Goal: Task Accomplishment & Management: Manage account settings

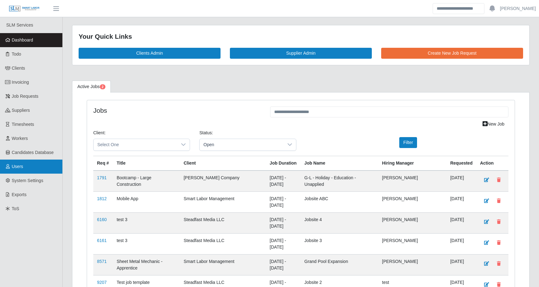
click at [20, 164] on span "Users" at bounding box center [18, 166] width 12 height 5
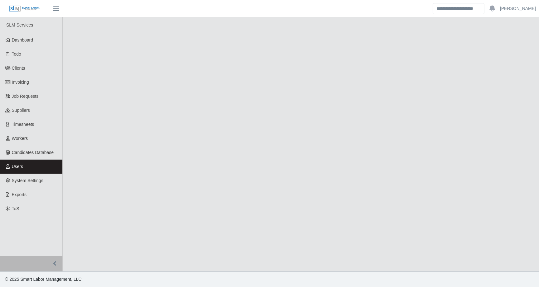
click at [140, 98] on main at bounding box center [301, 144] width 477 height 254
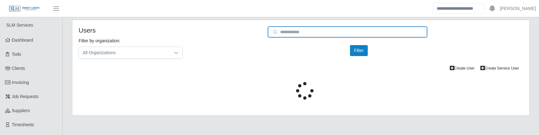
type input "**********"
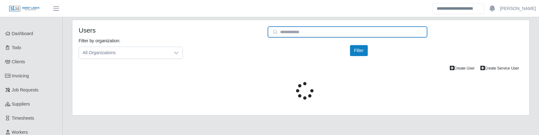
type input "**********"
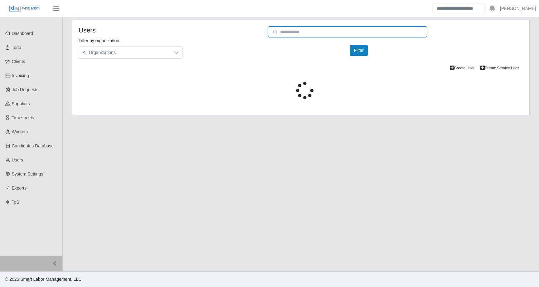
type input "**********"
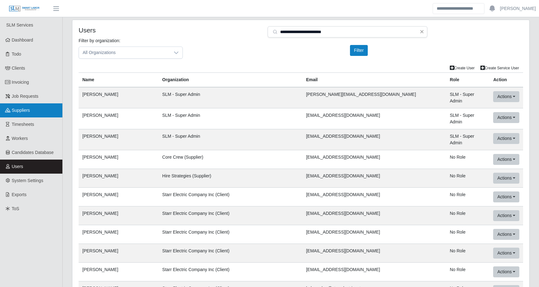
click at [25, 113] on link "Suppliers" at bounding box center [31, 110] width 62 height 14
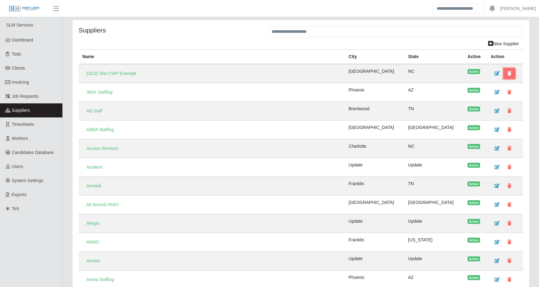
click at [509, 74] on icon at bounding box center [510, 73] width 4 height 4
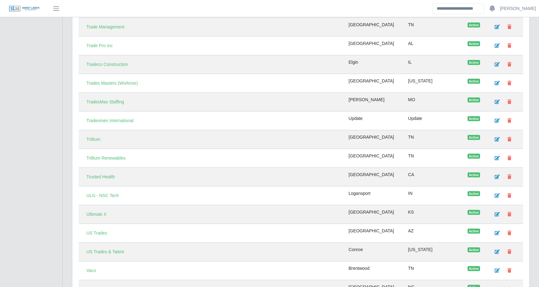
scroll to position [2508, 0]
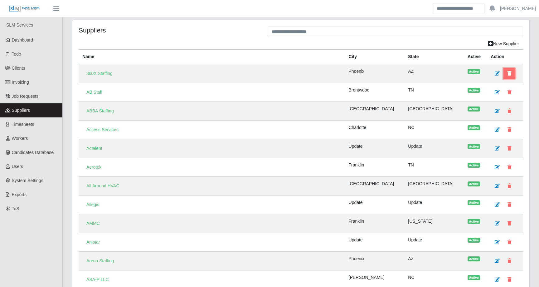
click at [508, 74] on icon at bounding box center [510, 73] width 4 height 4
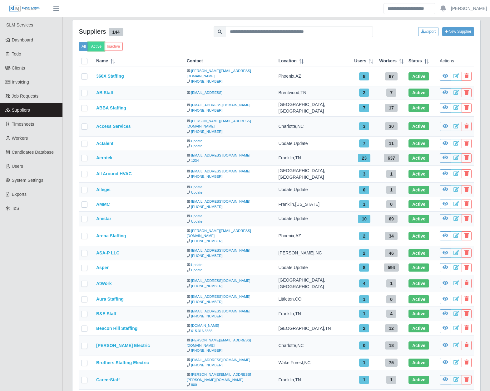
click at [96, 46] on button "Active" at bounding box center [96, 46] width 16 height 9
click at [112, 47] on button "Inactive" at bounding box center [113, 46] width 19 height 9
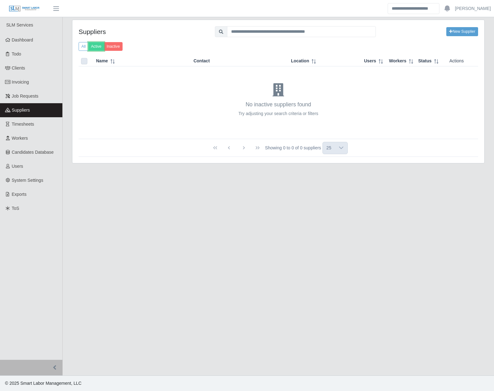
click at [94, 49] on button "Active" at bounding box center [96, 46] width 16 height 9
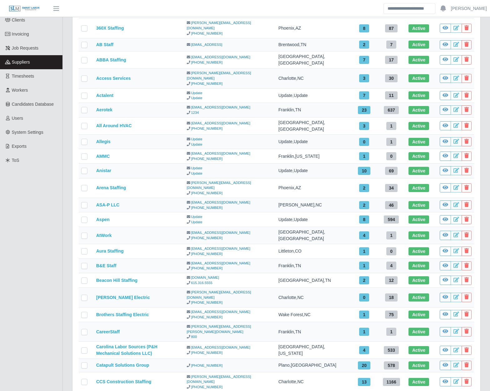
scroll to position [82, 0]
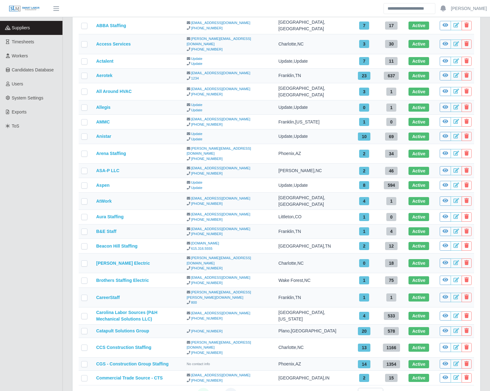
click at [233, 388] on button "3" at bounding box center [230, 394] width 12 height 12
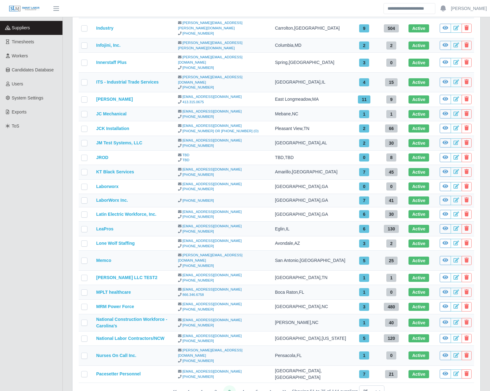
scroll to position [84, 0]
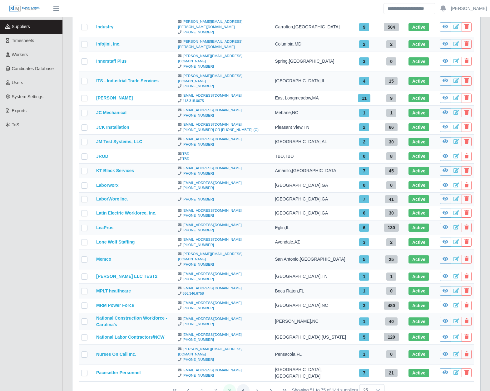
click at [244, 384] on button "4" at bounding box center [243, 390] width 12 height 12
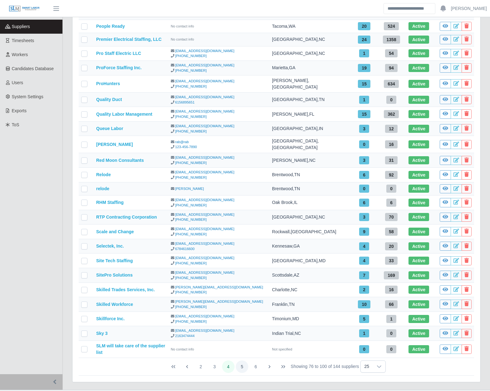
scroll to position [81, 0]
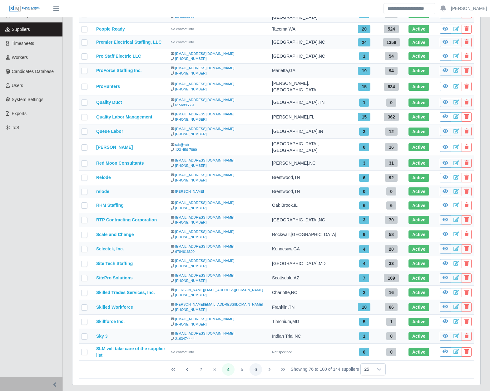
click at [255, 364] on button "6" at bounding box center [255, 370] width 12 height 12
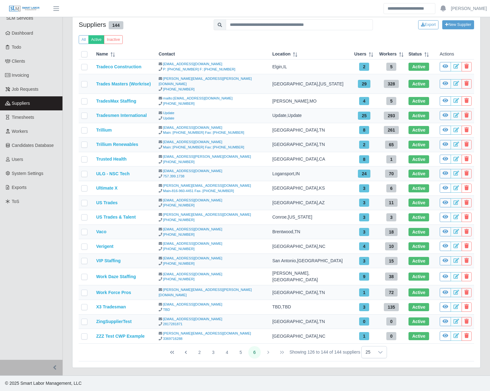
scroll to position [0, 0]
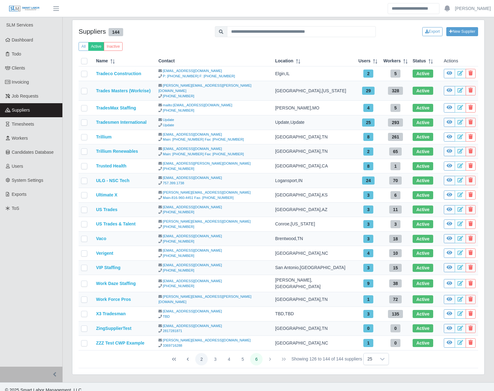
click at [200, 353] on button "2" at bounding box center [201, 359] width 12 height 12
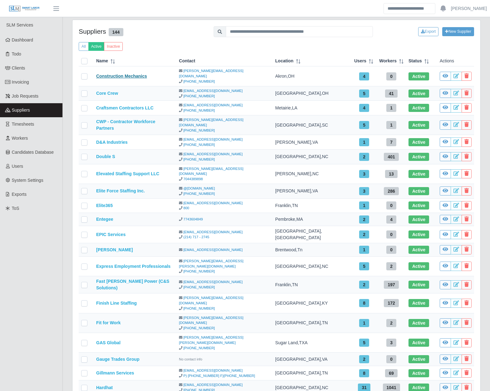
click at [116, 74] on link "Construction Mechanics" at bounding box center [121, 76] width 51 height 5
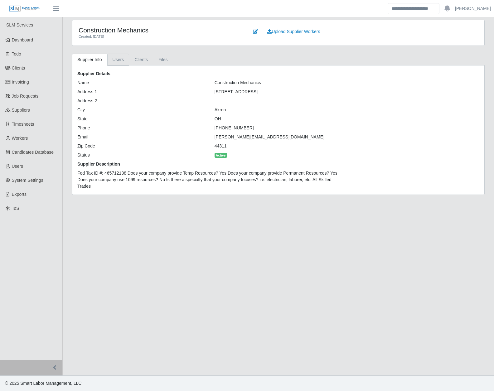
click at [125, 59] on link "Users" at bounding box center [118, 60] width 22 height 12
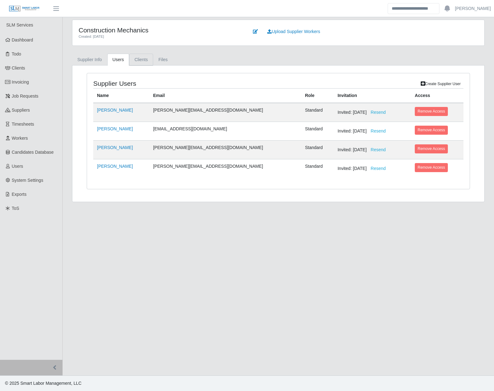
click at [143, 61] on link "Clients" at bounding box center [141, 60] width 24 height 12
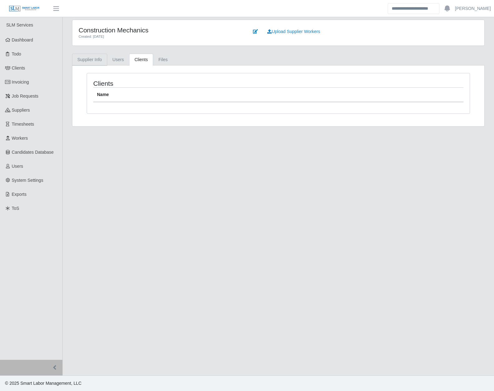
click at [91, 56] on link "Supplier Info" at bounding box center [89, 60] width 35 height 12
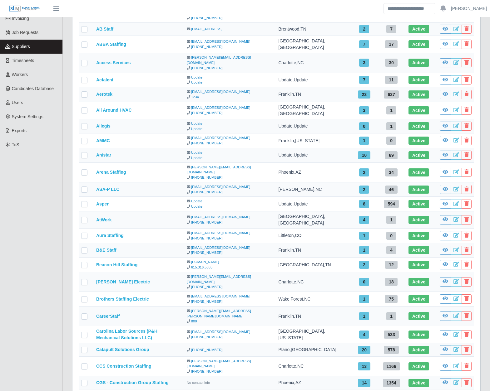
scroll to position [82, 0]
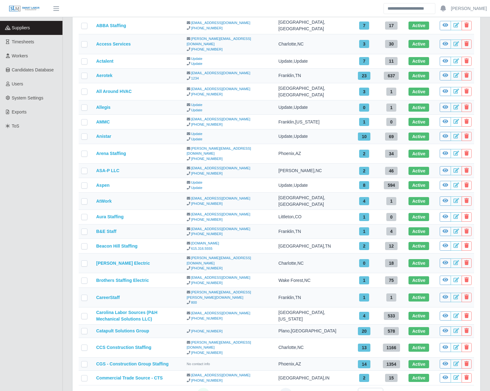
click at [281, 388] on button "Last Page" at bounding box center [285, 394] width 12 height 12
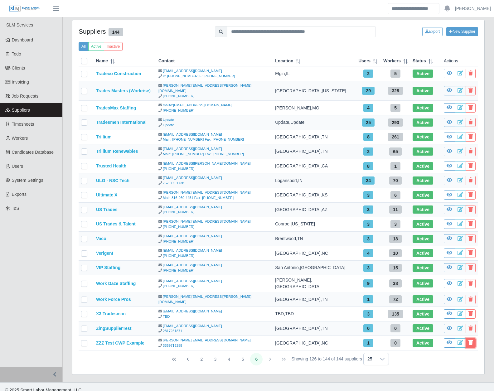
click at [470, 340] on icon at bounding box center [471, 342] width 4 height 5
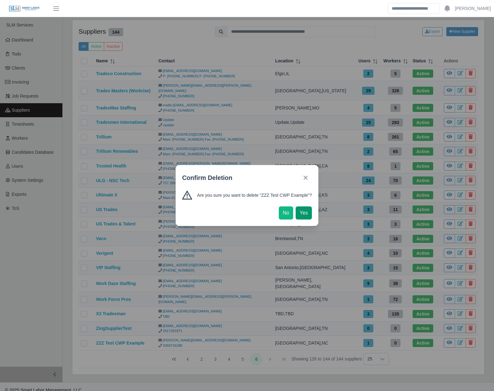
click at [304, 212] on span "Yes" at bounding box center [304, 212] width 8 height 7
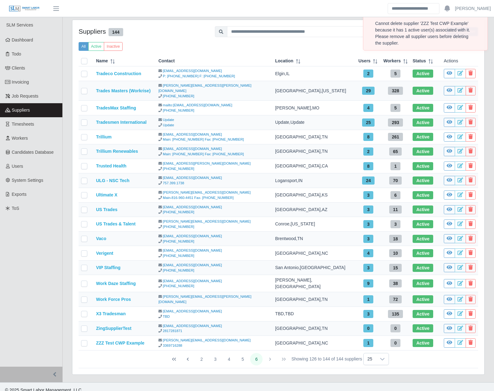
click at [133, 361] on div "Suppliers 144 Export New Supplier All Active Inactive Name Contact Location Use…" at bounding box center [278, 197] width 412 height 355
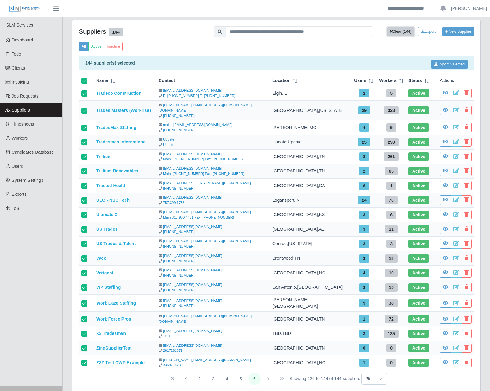
click at [414, 30] on button "Clear (144)" at bounding box center [400, 31] width 27 height 9
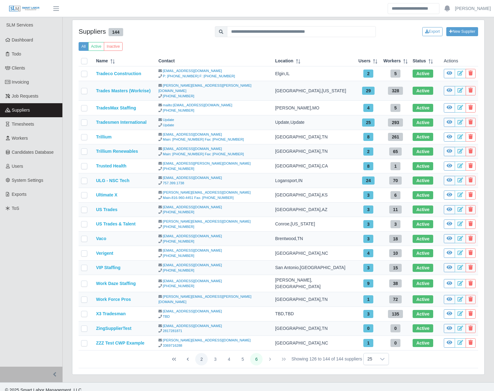
click at [200, 353] on button "2" at bounding box center [201, 359] width 12 height 12
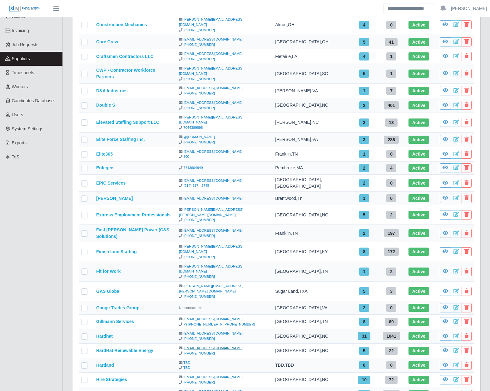
scroll to position [82, 0]
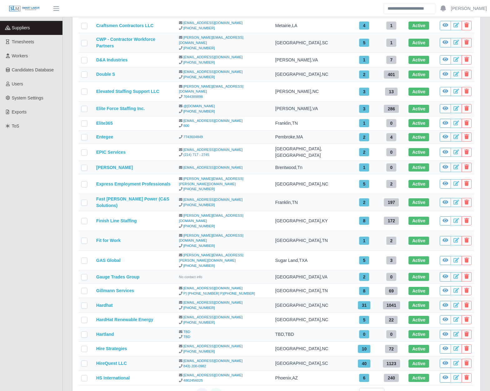
click at [201, 388] on button "1" at bounding box center [202, 394] width 12 height 12
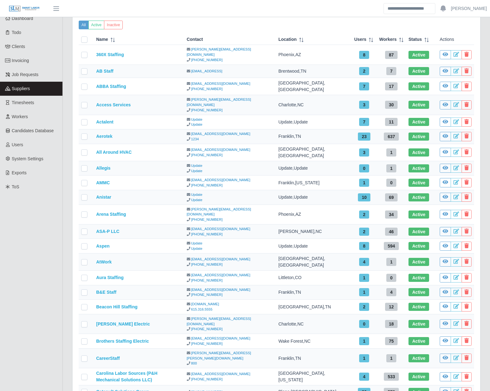
scroll to position [0, 0]
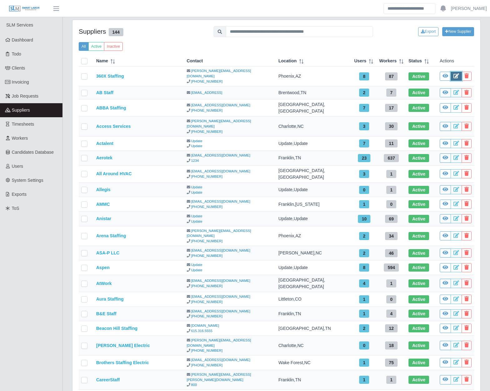
click at [454, 73] on icon at bounding box center [456, 75] width 6 height 5
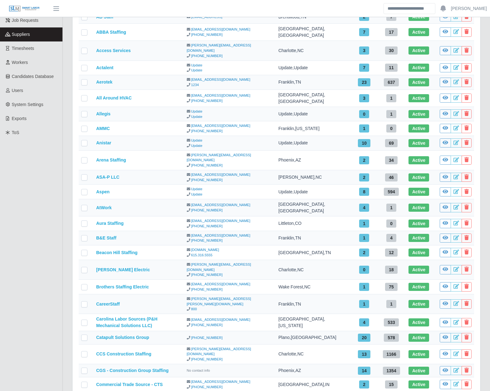
scroll to position [82, 0]
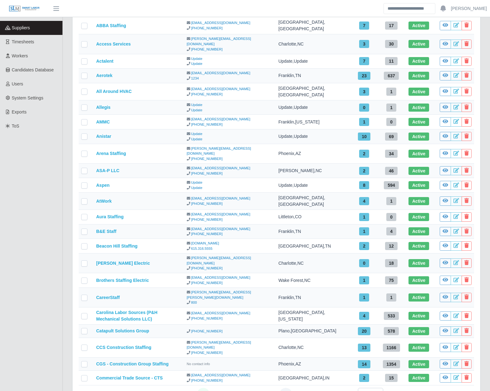
click at [284, 391] on icon "Last Page" at bounding box center [285, 394] width 5 height 5
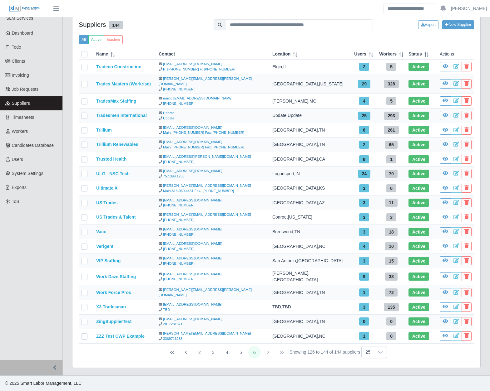
scroll to position [0, 0]
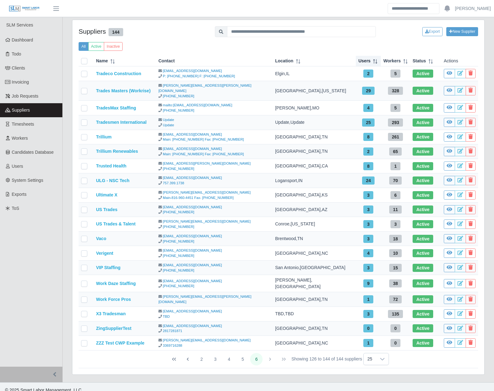
click at [366, 58] on span "Users" at bounding box center [365, 61] width 12 height 7
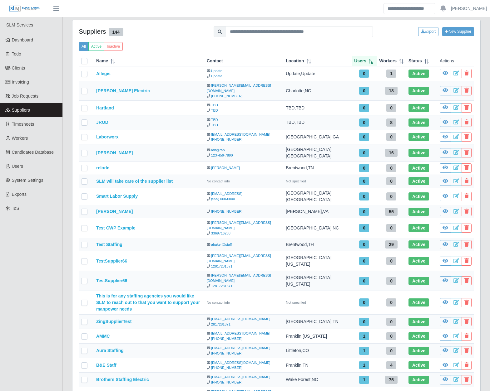
click at [367, 59] on div "Users" at bounding box center [364, 61] width 20 height 7
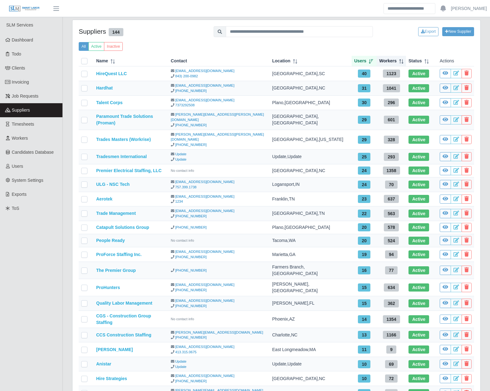
click at [390, 60] on span "Workers" at bounding box center [387, 61] width 17 height 7
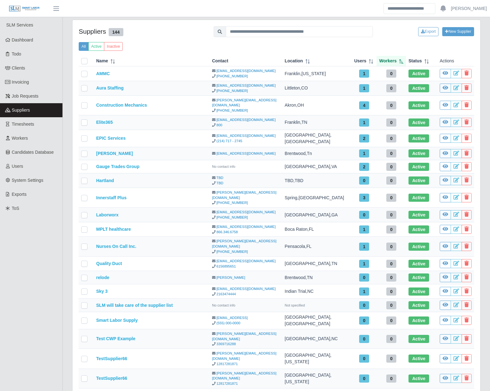
click at [392, 61] on span "Workers" at bounding box center [387, 61] width 17 height 7
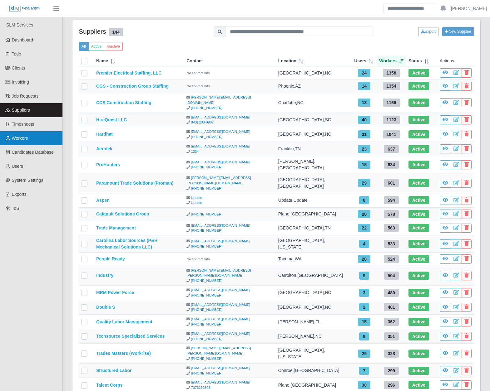
click at [19, 141] on link "Workers" at bounding box center [31, 138] width 62 height 14
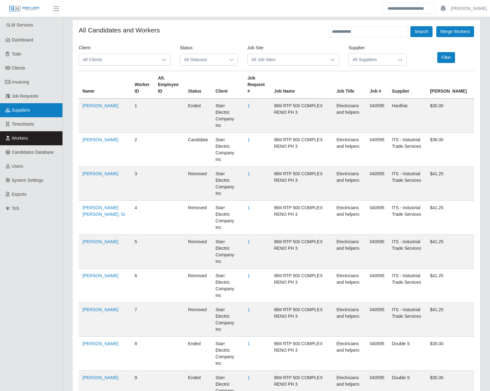
click at [28, 105] on link "Suppliers" at bounding box center [31, 110] width 62 height 14
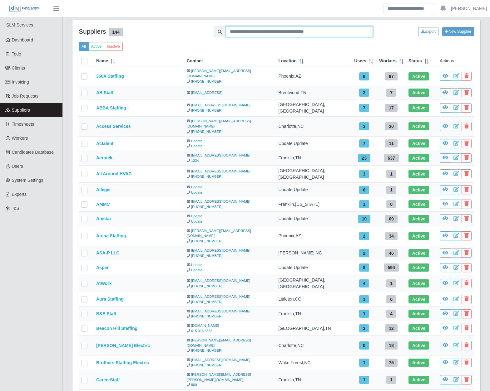
click at [268, 30] on input "text" at bounding box center [299, 31] width 147 height 11
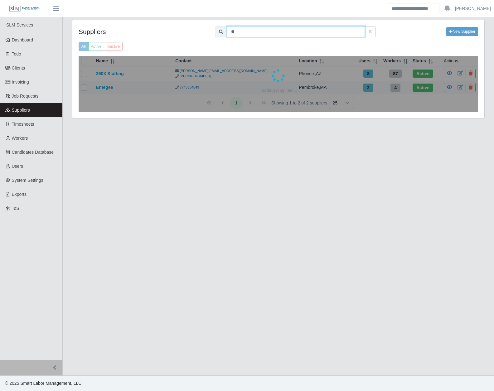
type input "*"
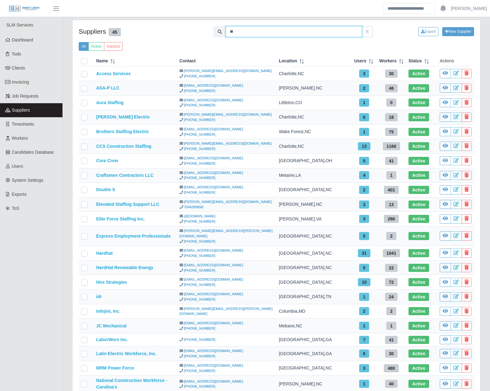
type input "*"
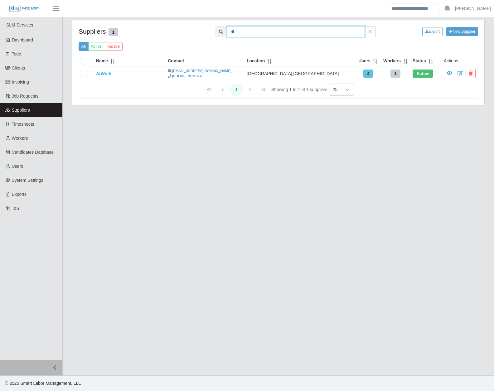
type input "*"
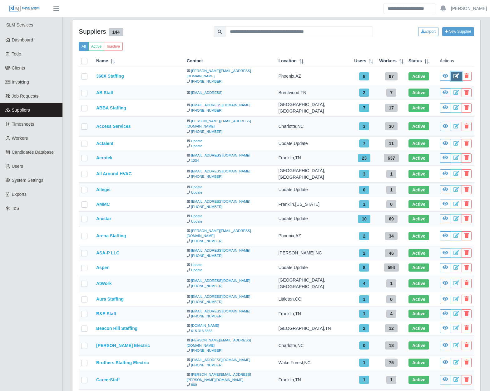
click at [456, 73] on icon at bounding box center [456, 75] width 6 height 5
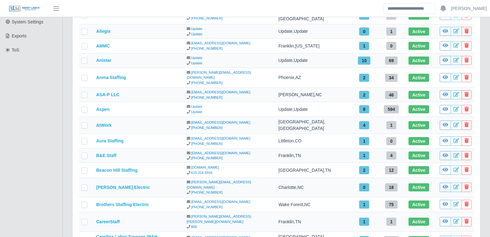
scroll to position [237, 0]
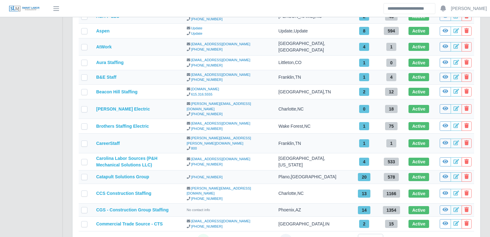
click at [283, 237] on icon "Last Page" at bounding box center [285, 240] width 5 height 5
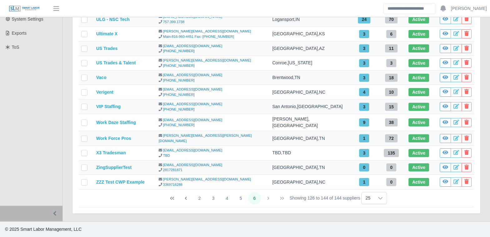
scroll to position [152, 0]
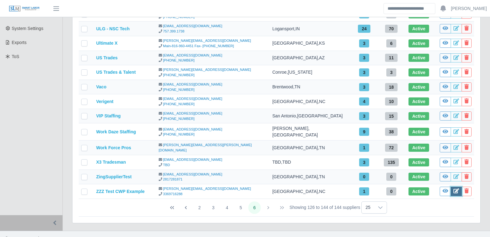
click at [453, 188] on icon at bounding box center [456, 190] width 6 height 5
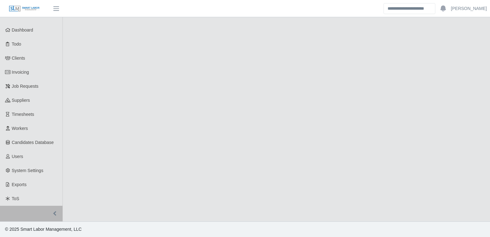
scroll to position [10, 0]
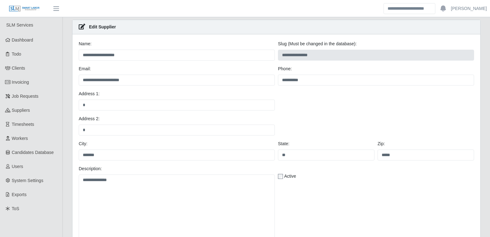
click at [282, 178] on div "Active" at bounding box center [376, 177] width 196 height 9
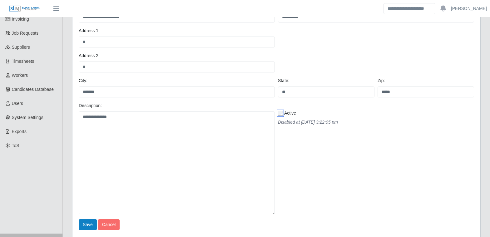
scroll to position [88, 0]
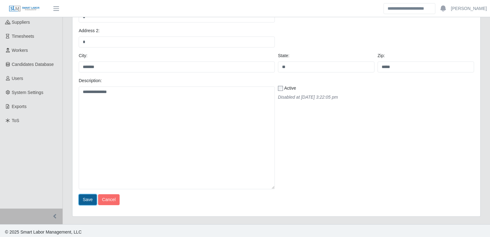
click at [90, 199] on button "Save" at bounding box center [88, 199] width 18 height 11
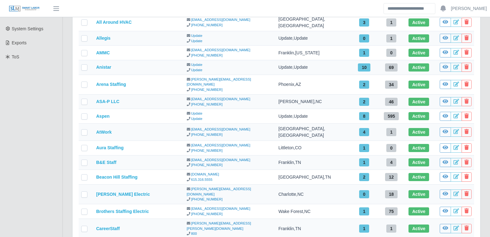
scroll to position [237, 0]
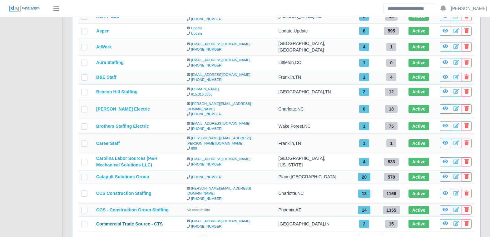
click at [158, 221] on link "Commercial Trade Source - CTS" at bounding box center [129, 223] width 66 height 5
click at [286, 237] on icon "Last Page" at bounding box center [285, 240] width 5 height 5
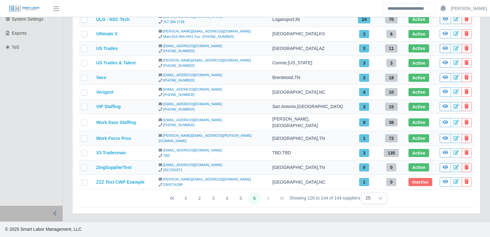
scroll to position [152, 0]
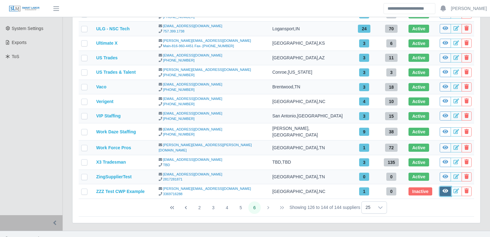
click at [443, 187] on link at bounding box center [444, 191] width 11 height 9
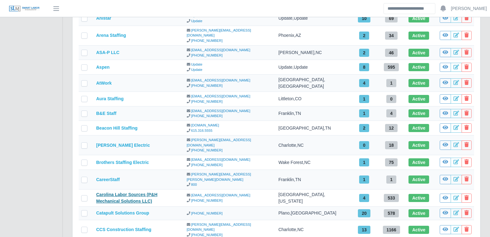
scroll to position [237, 0]
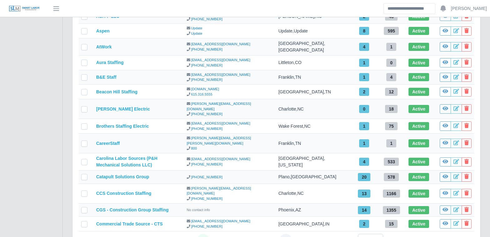
click at [286, 237] on icon "Last Page" at bounding box center [285, 240] width 5 height 5
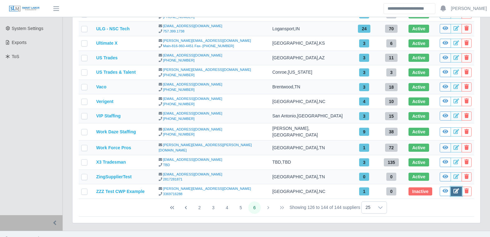
click at [450, 187] on link at bounding box center [455, 191] width 11 height 9
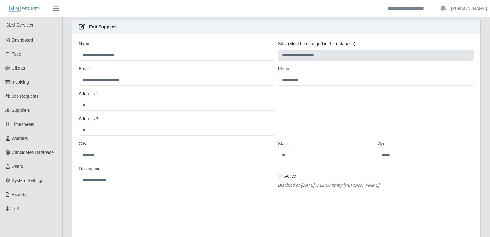
click at [284, 177] on label "Active" at bounding box center [290, 176] width 12 height 7
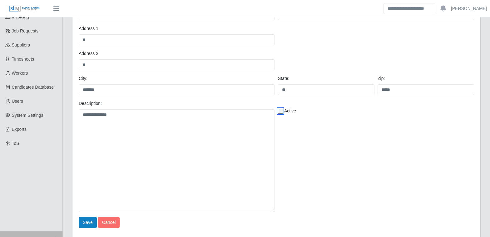
scroll to position [91, 0]
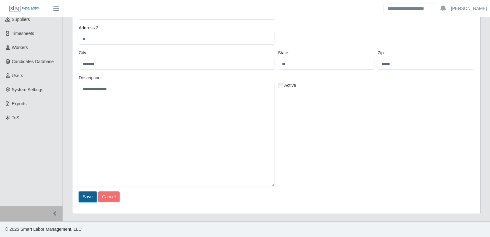
click at [85, 198] on button "Save" at bounding box center [88, 196] width 18 height 11
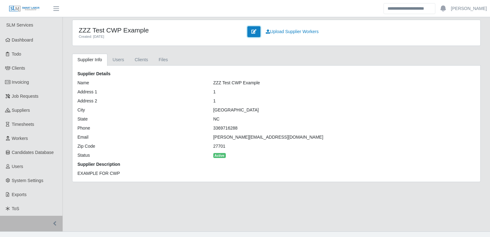
click at [254, 35] on link at bounding box center [253, 31] width 13 height 11
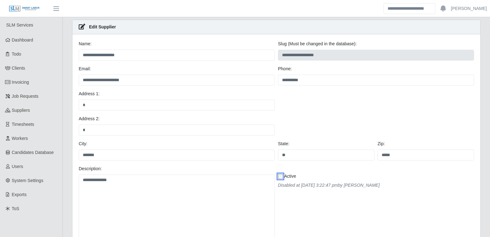
scroll to position [91, 0]
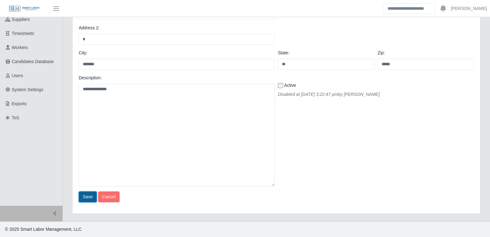
click at [90, 198] on button "Save" at bounding box center [88, 196] width 18 height 11
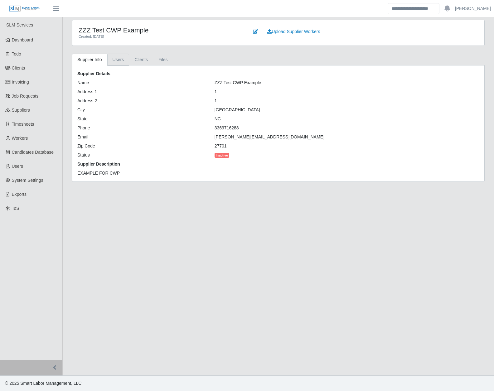
click at [122, 56] on link "Users" at bounding box center [118, 60] width 22 height 12
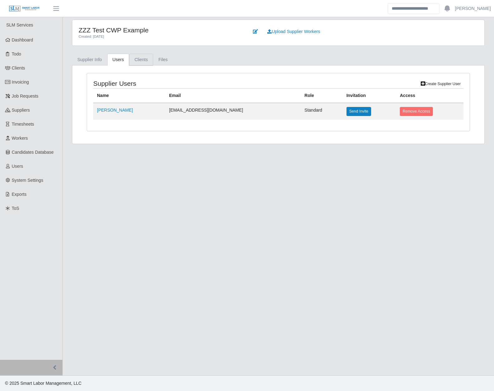
click at [139, 58] on link "Clients" at bounding box center [141, 60] width 24 height 12
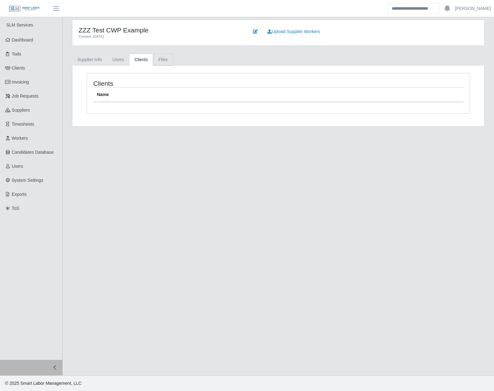
click at [163, 60] on link "Files" at bounding box center [163, 60] width 20 height 12
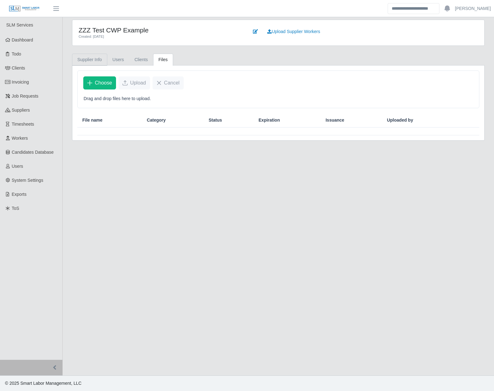
click at [76, 56] on link "Supplier Info" at bounding box center [89, 60] width 35 height 12
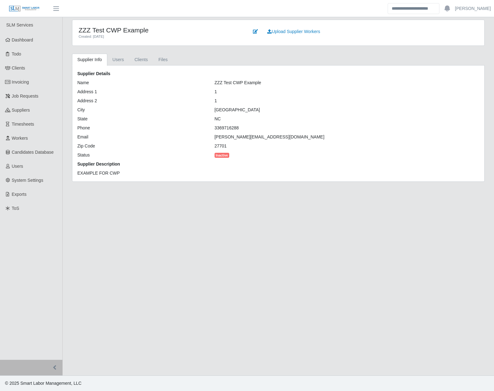
click at [103, 34] on div "Created: [DATE]" at bounding box center [159, 36] width 161 height 5
click at [30, 112] on span "Suppliers" at bounding box center [21, 110] width 18 height 5
